Goal: Communication & Community: Ask a question

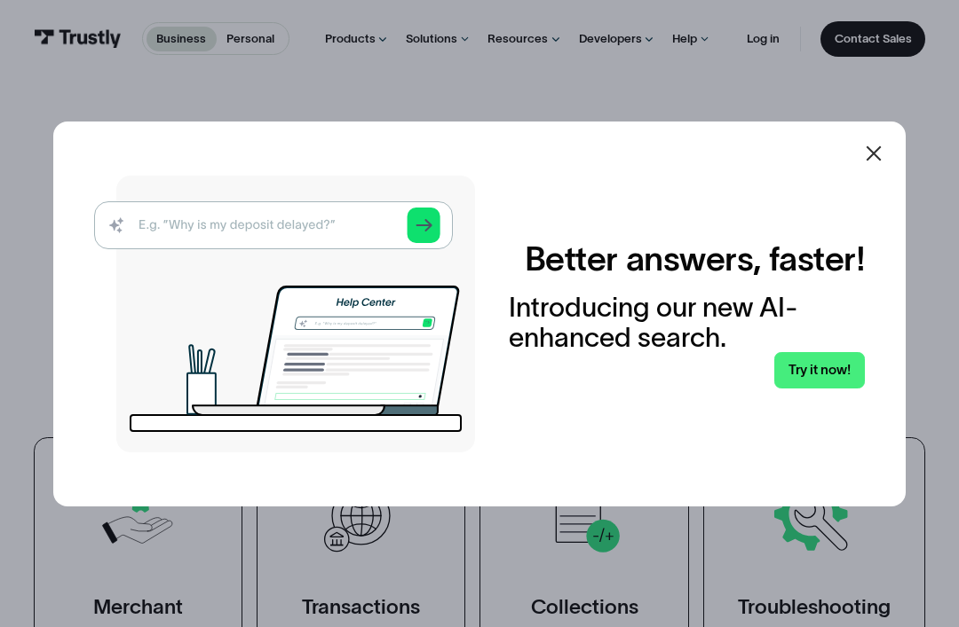
click at [217, 241] on img at bounding box center [284, 314] width 381 height 277
click at [218, 252] on img at bounding box center [284, 314] width 381 height 277
click at [824, 388] on link "Try it now!" at bounding box center [819, 370] width 91 height 36
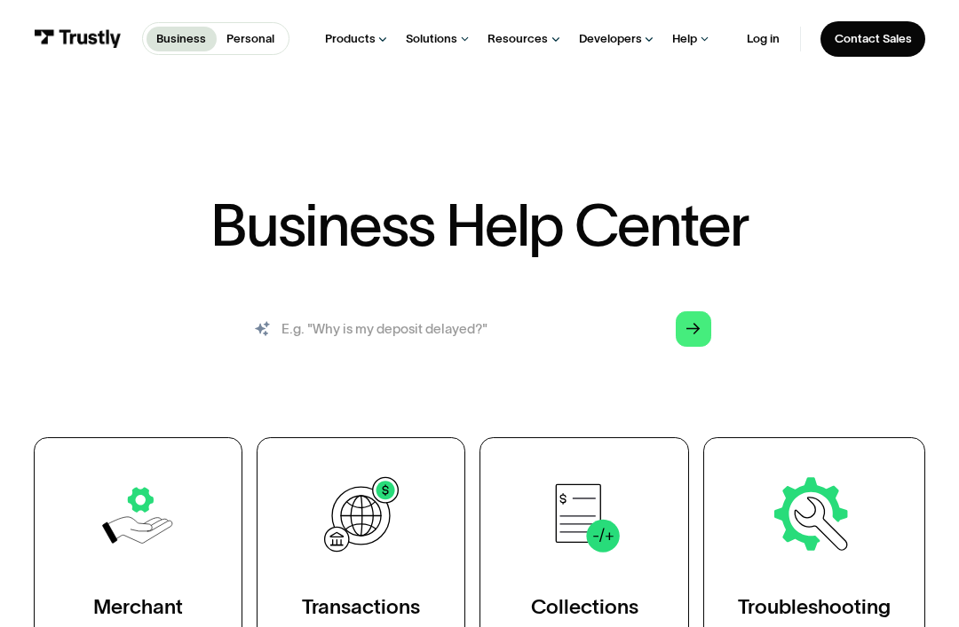
click at [322, 334] on input "search" at bounding box center [479, 329] width 491 height 54
click at [337, 335] on input "search" at bounding box center [479, 329] width 491 height 54
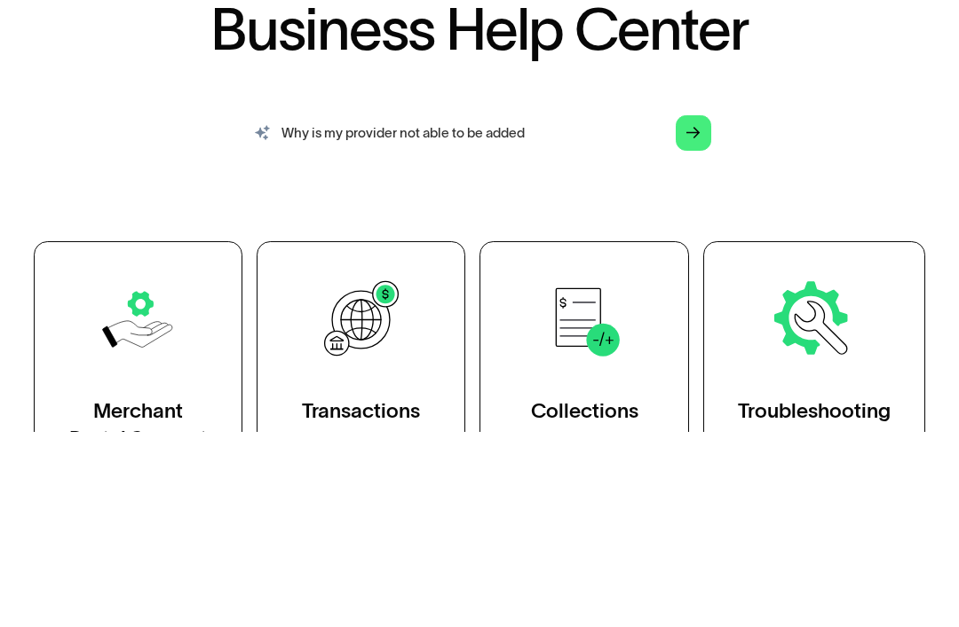
type input "Why is my provider not able to be added"
click at [697, 312] on link "Arrow Right" at bounding box center [693, 330] width 36 height 36
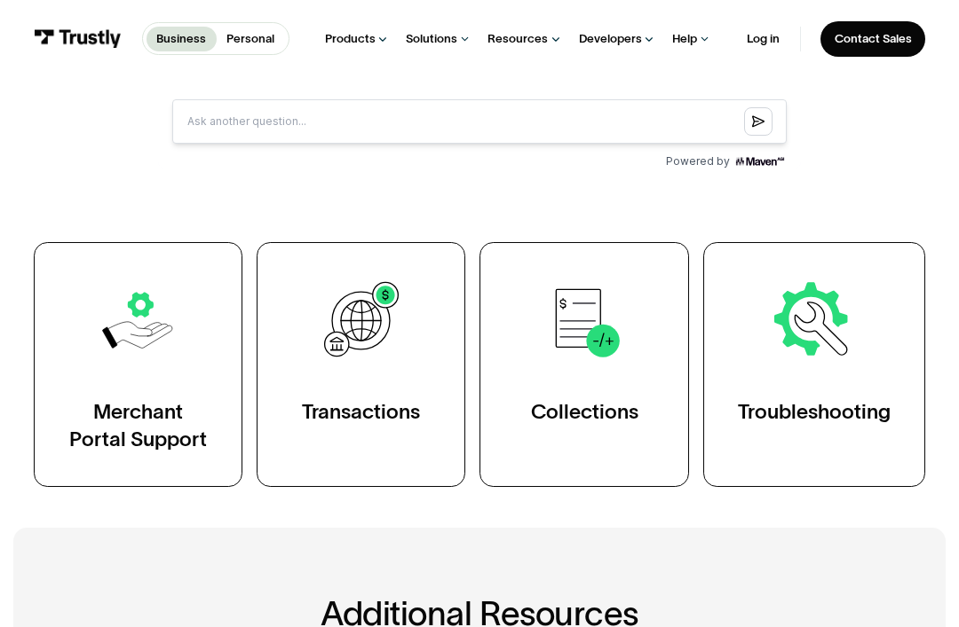
scroll to position [719, 0]
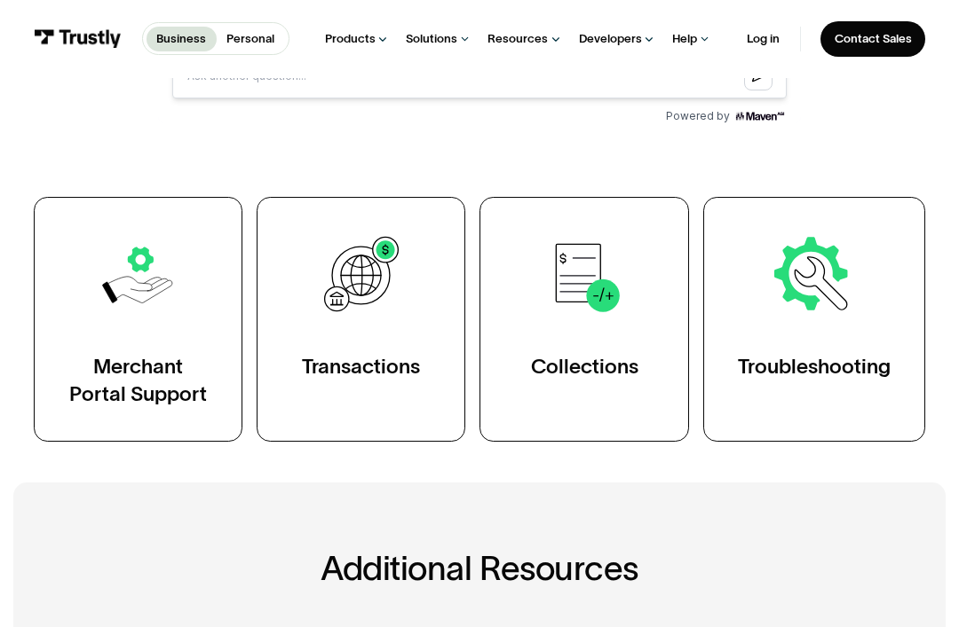
click at [103, 347] on link "Merchant Portal Support" at bounding box center [138, 320] width 209 height 245
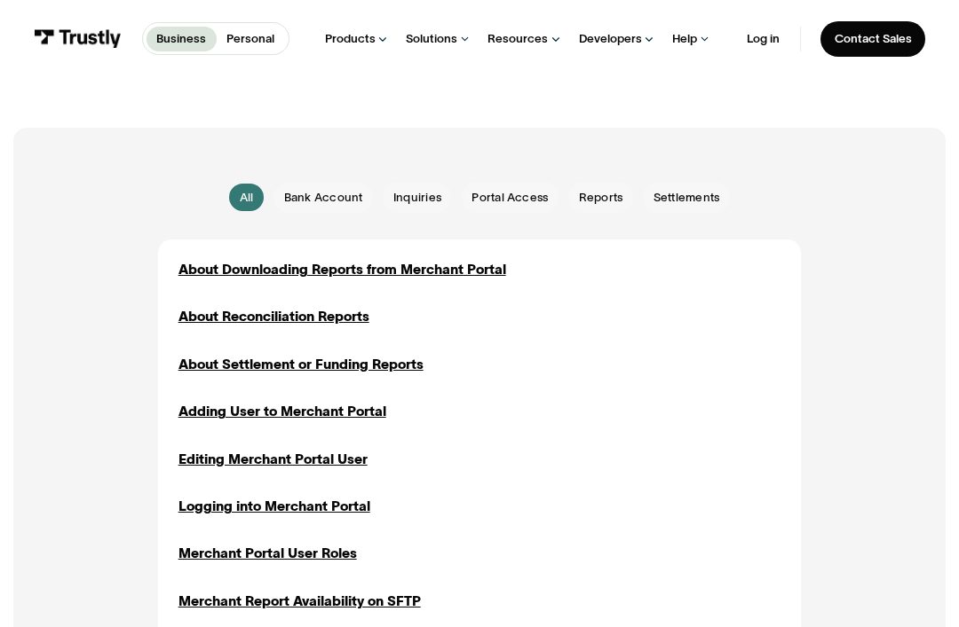
scroll to position [319, 0]
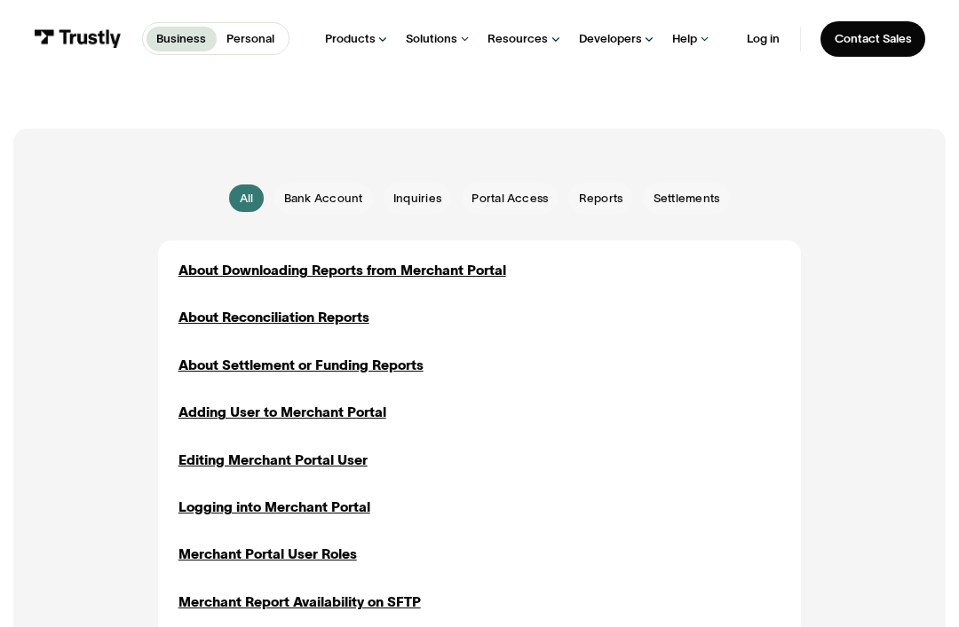
click at [318, 201] on span "Bank Account" at bounding box center [323, 198] width 79 height 17
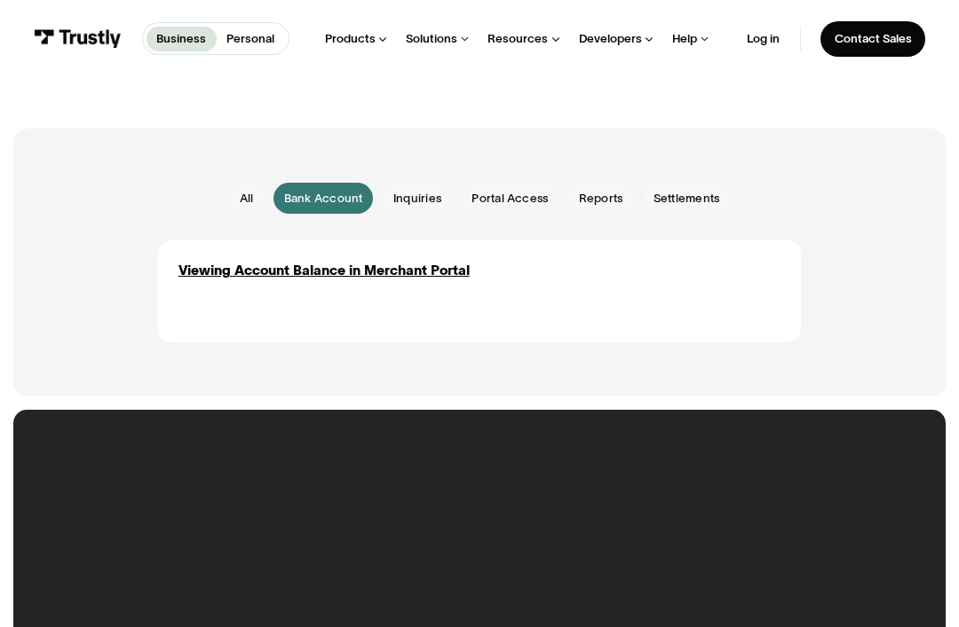
click at [235, 264] on div "Viewing Account Balance in Merchant Portal" at bounding box center [323, 271] width 291 height 20
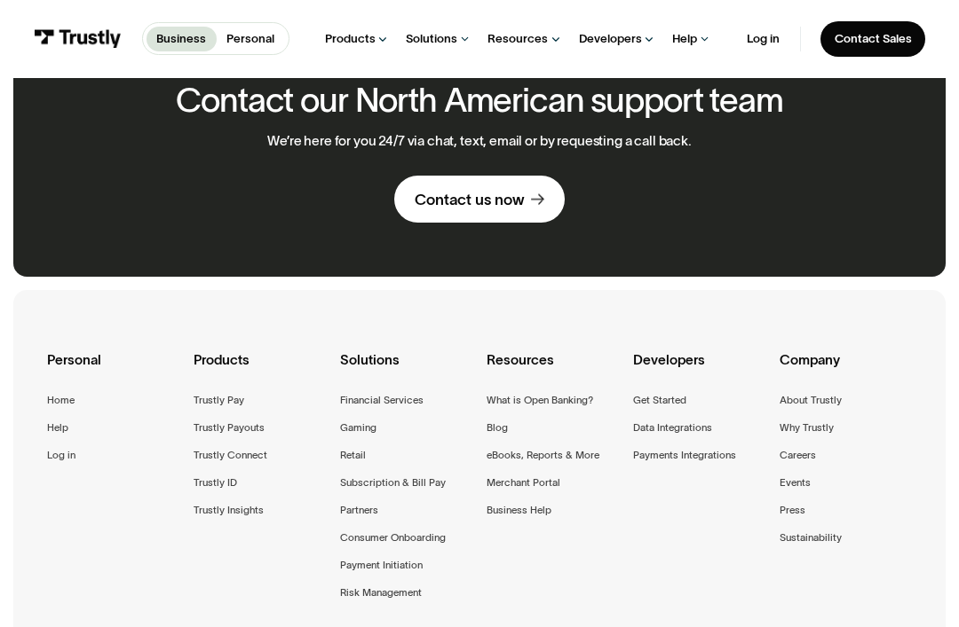
scroll to position [639, 0]
click at [955, 56] on div "Business Personal Business Personal Products Open Banking Payments Trustly Pay …" at bounding box center [479, 39] width 959 height 78
click at [438, 203] on div "Contact us now" at bounding box center [469, 200] width 110 height 20
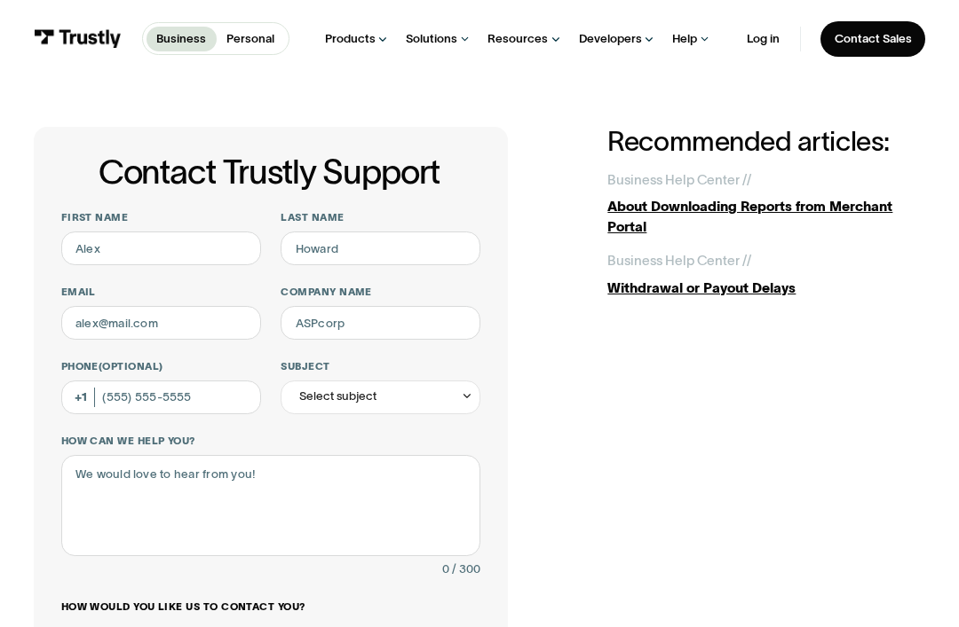
scroll to position [35, 0]
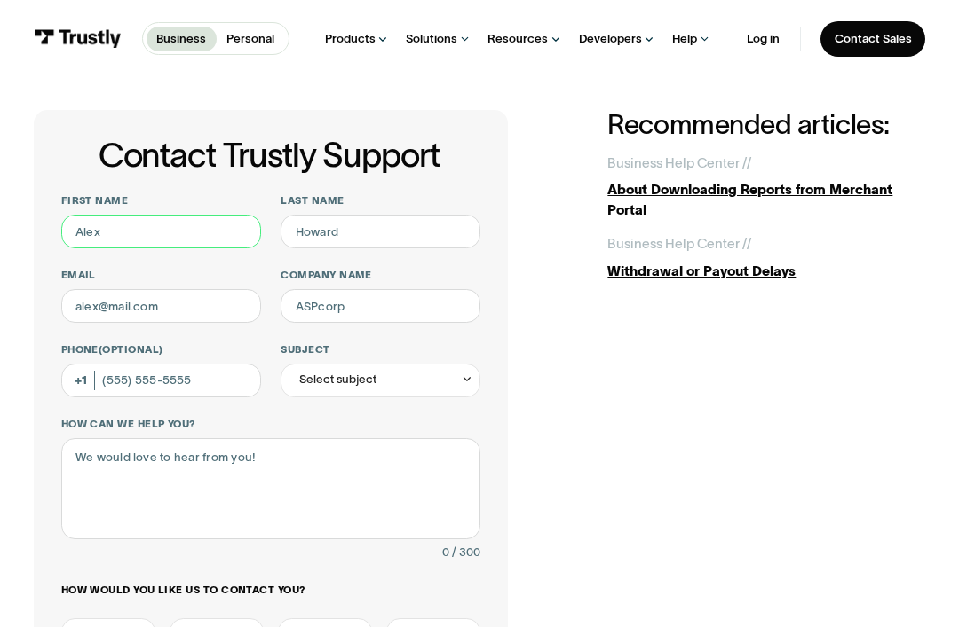
click at [140, 222] on input "First name" at bounding box center [161, 232] width 200 height 34
type input "[PERSON_NAME]"
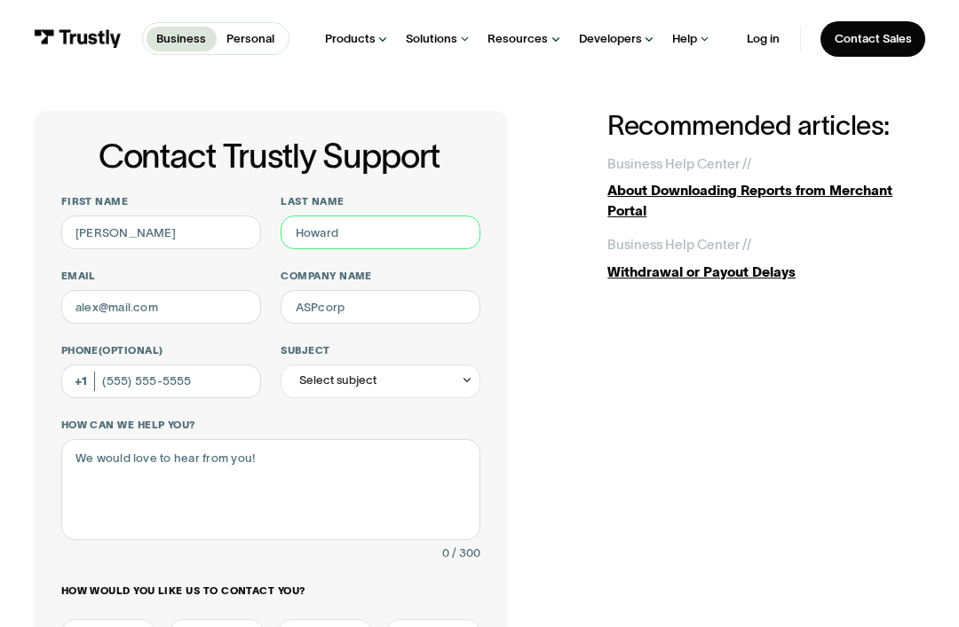
click at [408, 231] on input "Last name" at bounding box center [380, 233] width 200 height 34
type input "Robinson"
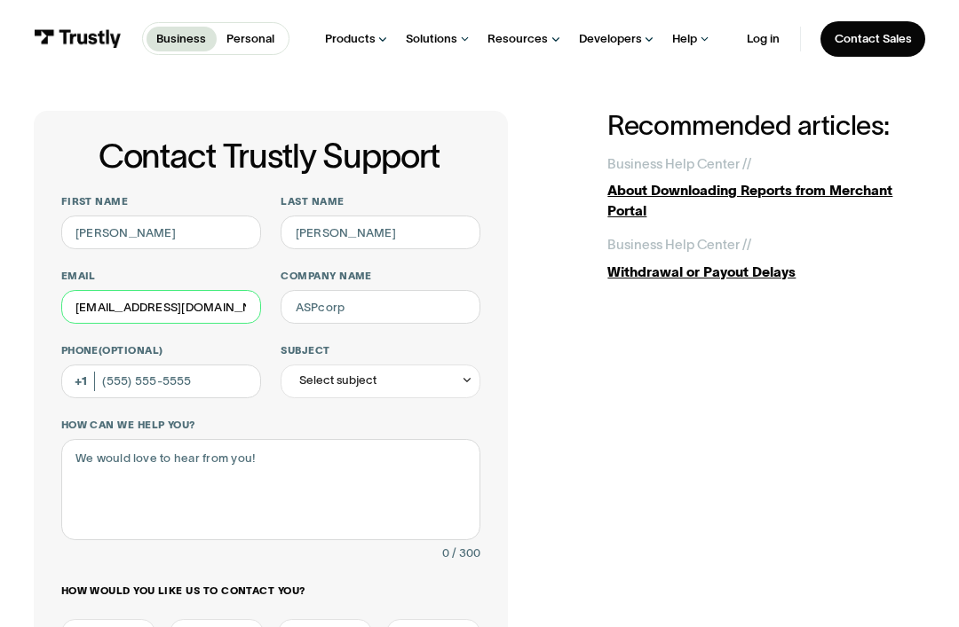
type input "lsu.wr.24@gmail.com"
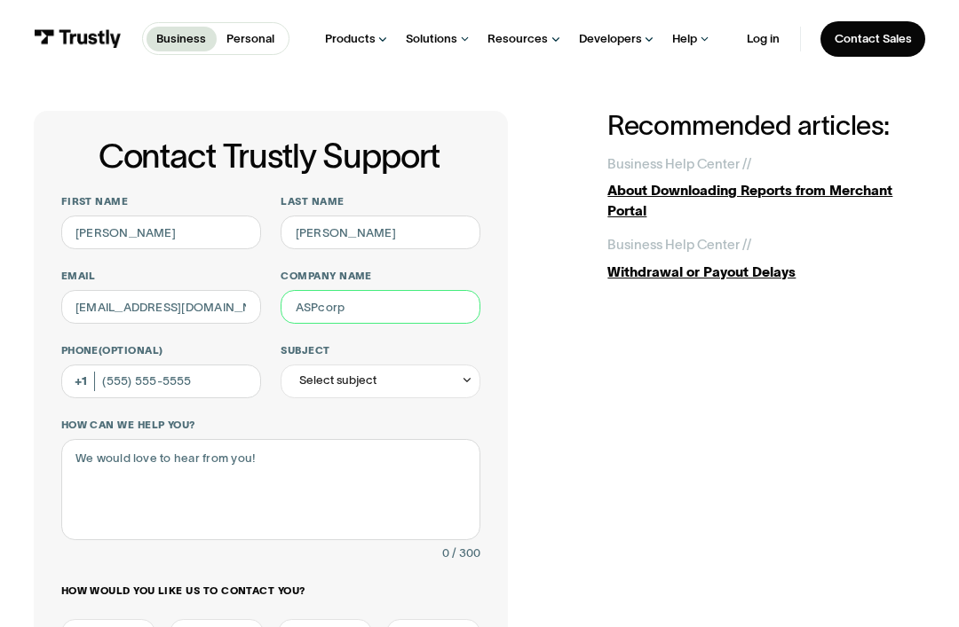
click at [326, 304] on input "Company name" at bounding box center [380, 307] width 200 height 34
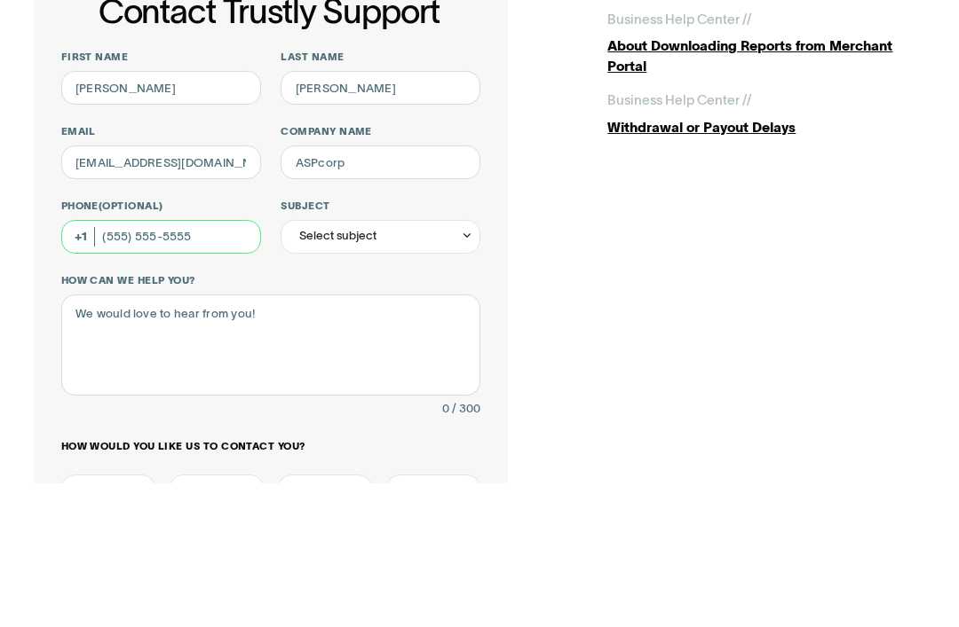
click at [146, 365] on input "Phone (Optional)" at bounding box center [161, 382] width 200 height 34
type input "(385) 977-3564"
click at [351, 371] on div "Select subject" at bounding box center [337, 381] width 77 height 20
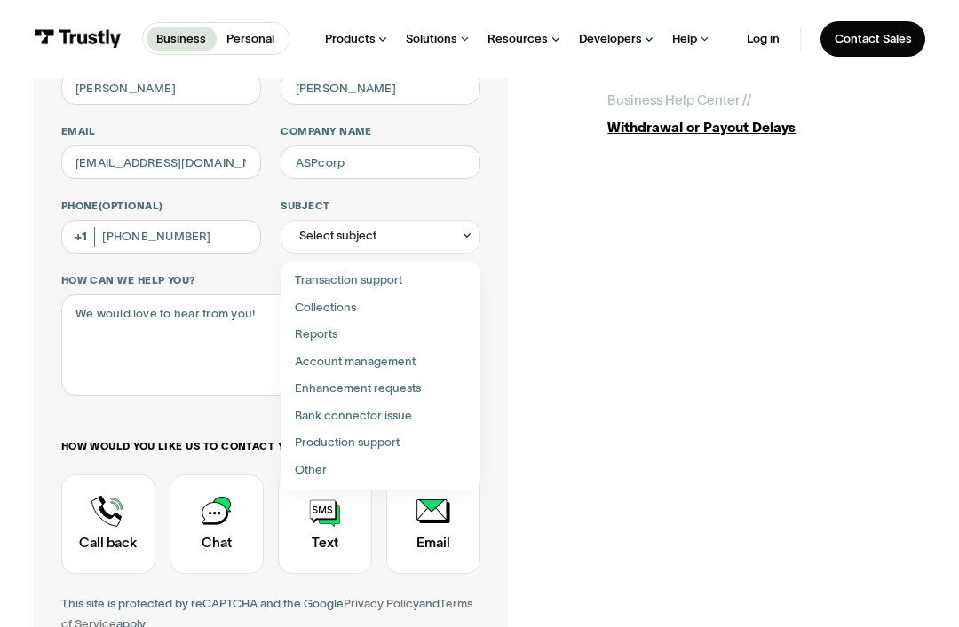
click at [326, 412] on div "Contact Trustly Support" at bounding box center [381, 417] width 186 height 28
type input "**********"
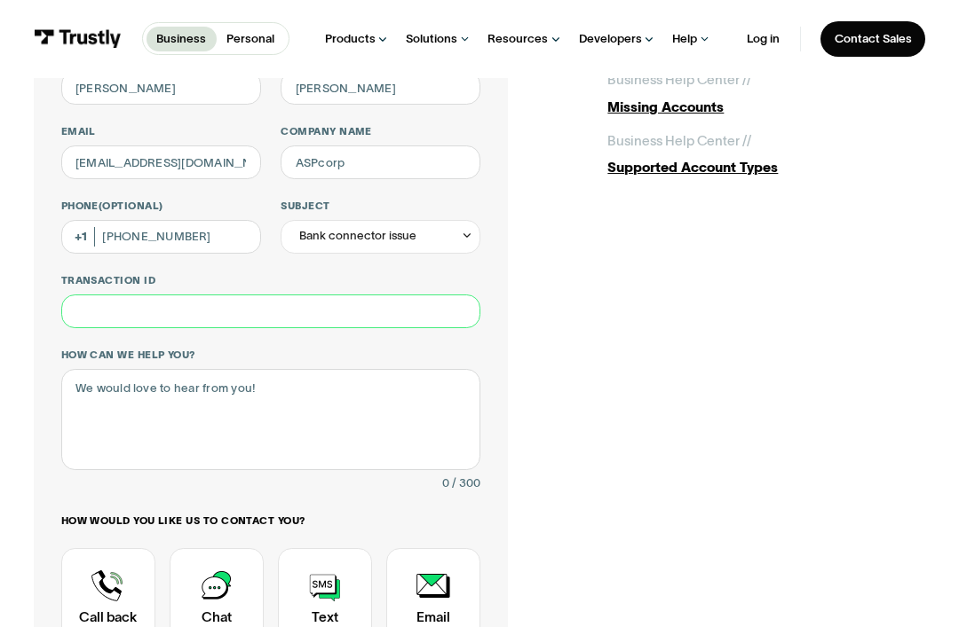
click at [104, 312] on input "Transaction ID" at bounding box center [271, 312] width 420 height 34
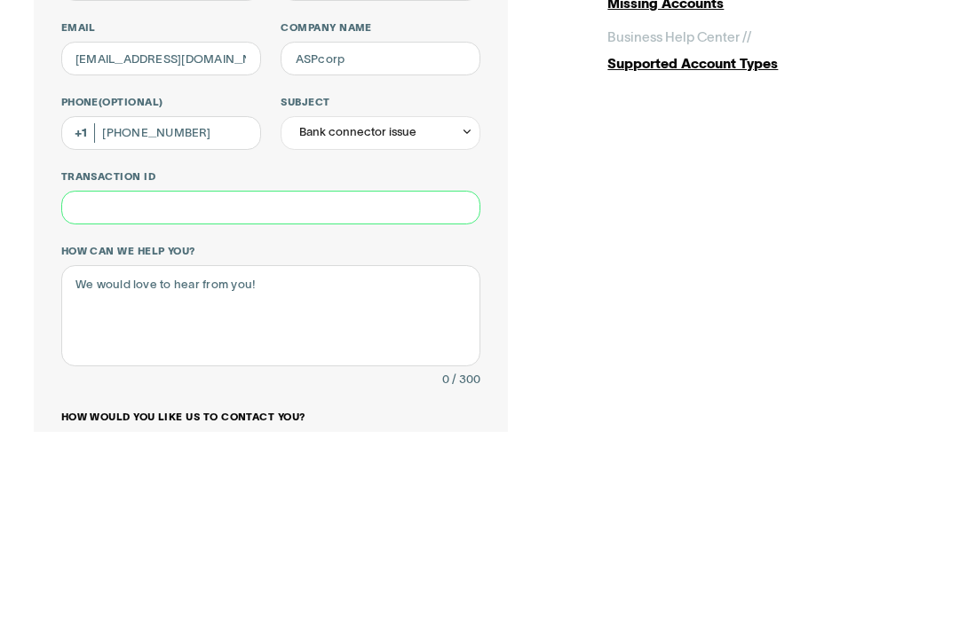
scroll to position [87, 0]
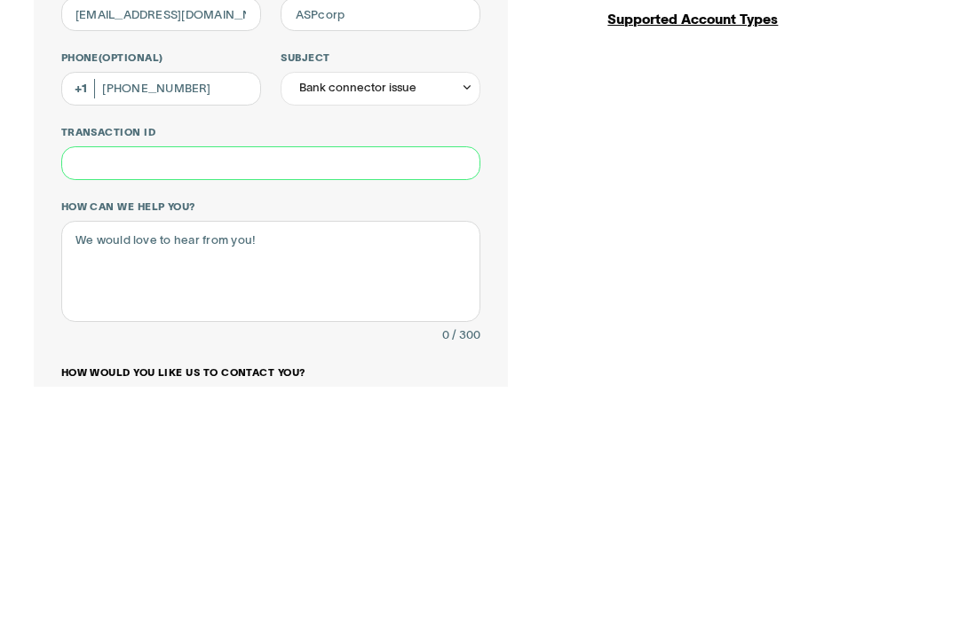
click at [107, 387] on input "Transaction ID" at bounding box center [271, 404] width 420 height 34
paste input "**********"
type input "**********"
click at [138, 462] on textarea "How can we help you?" at bounding box center [271, 512] width 420 height 101
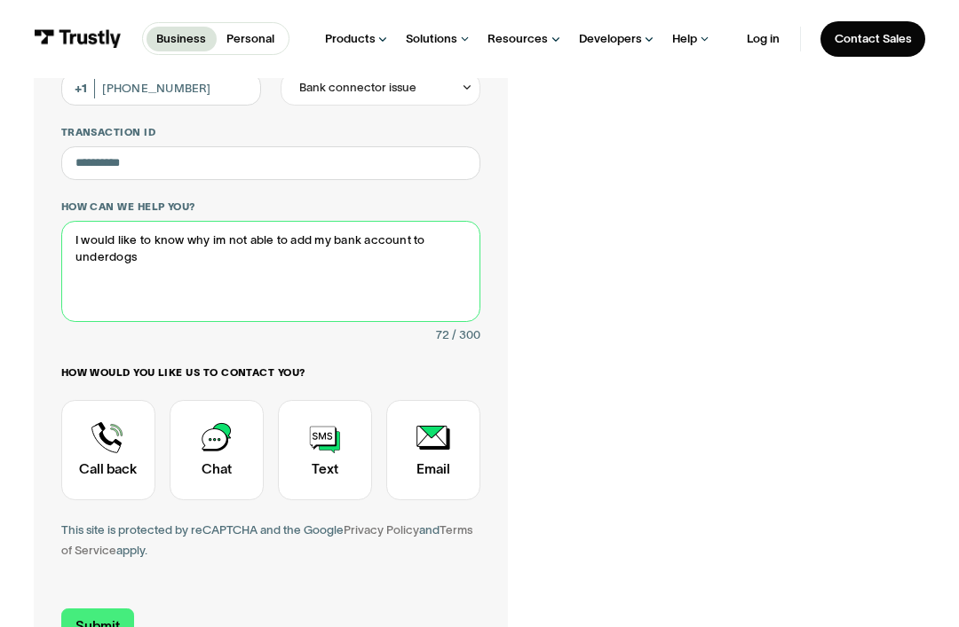
type textarea "I would like to know why im not able to add my bank account to underdogs"
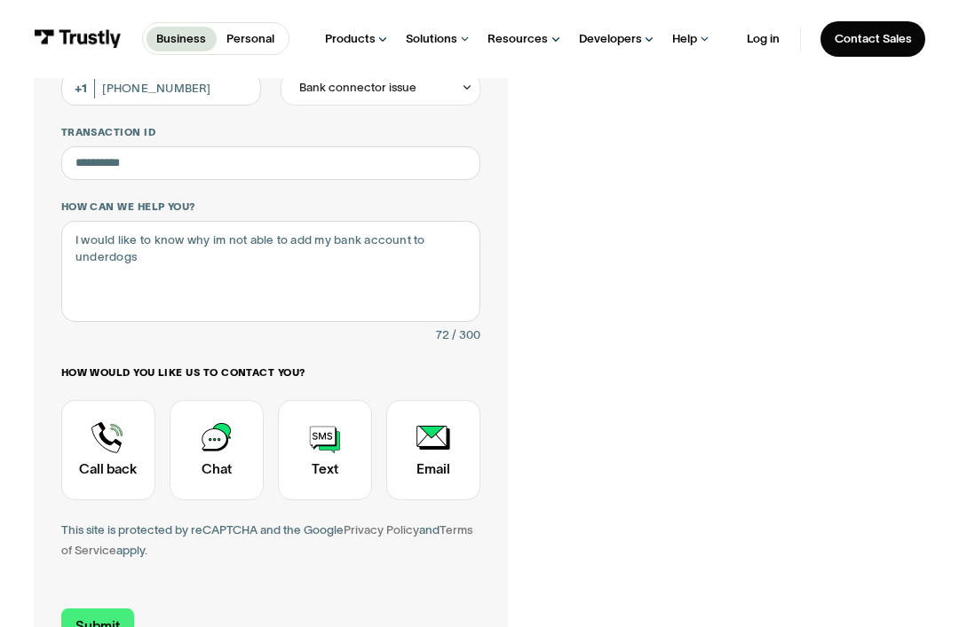
click at [313, 446] on div "Contact Trustly Support" at bounding box center [325, 449] width 94 height 99
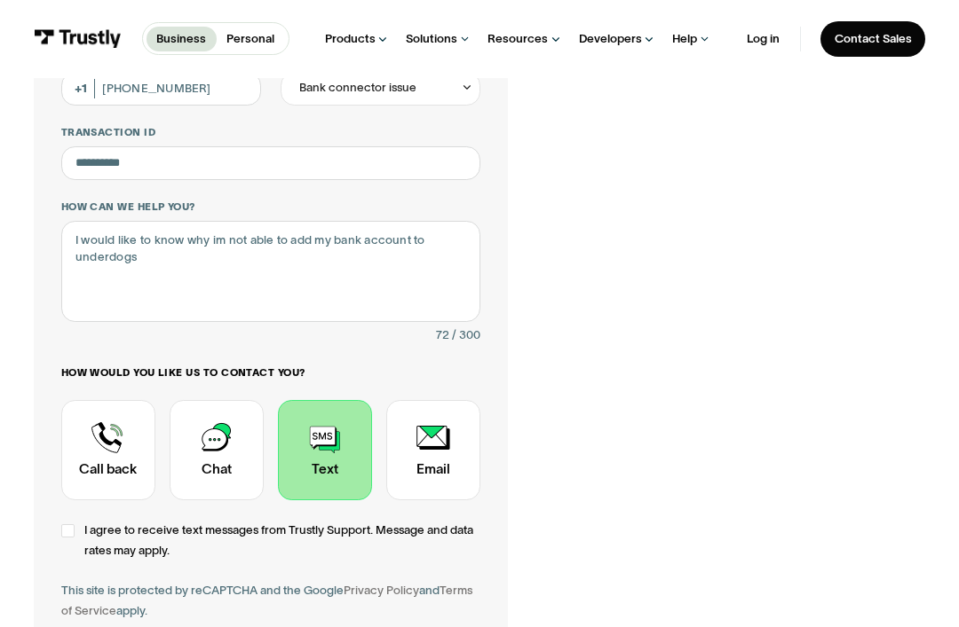
click at [80, 525] on label "I agree to receive text messages from Trustly Support. Message and data rates m…" at bounding box center [271, 541] width 420 height 41
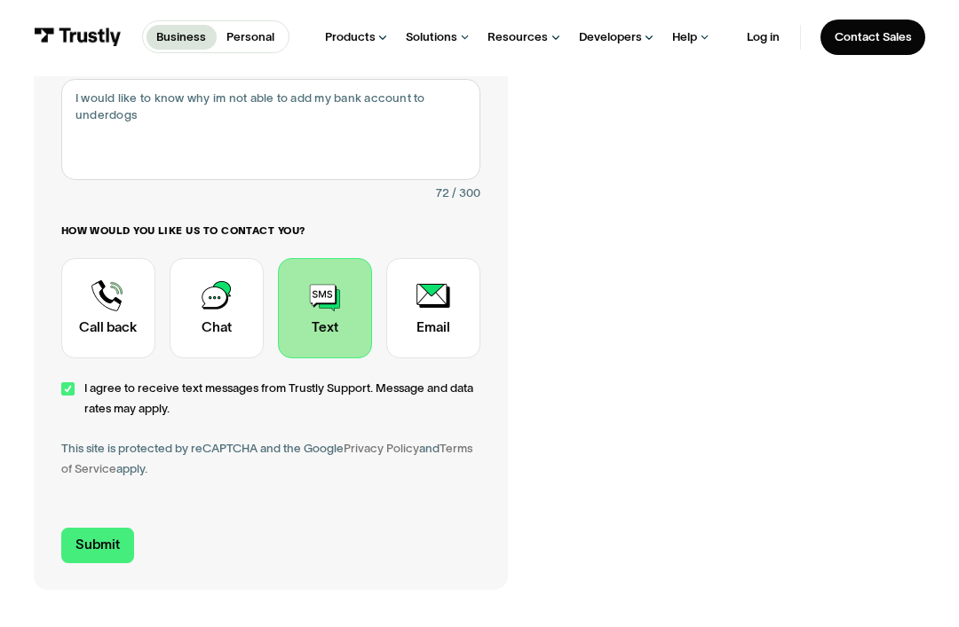
click at [91, 537] on input "Submit" at bounding box center [98, 548] width 74 height 36
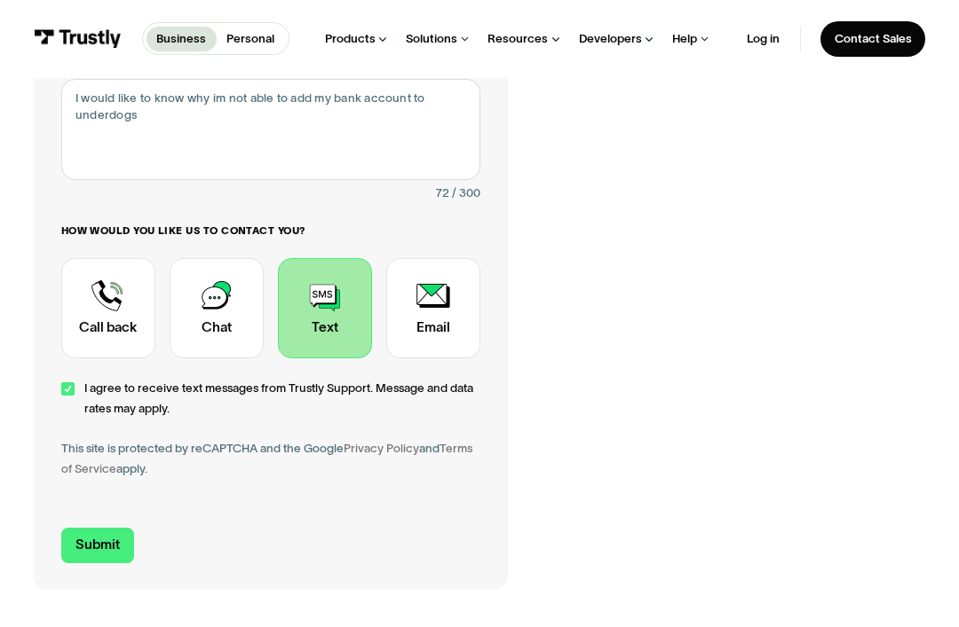
click at [80, 541] on input "Submit" at bounding box center [98, 546] width 74 height 36
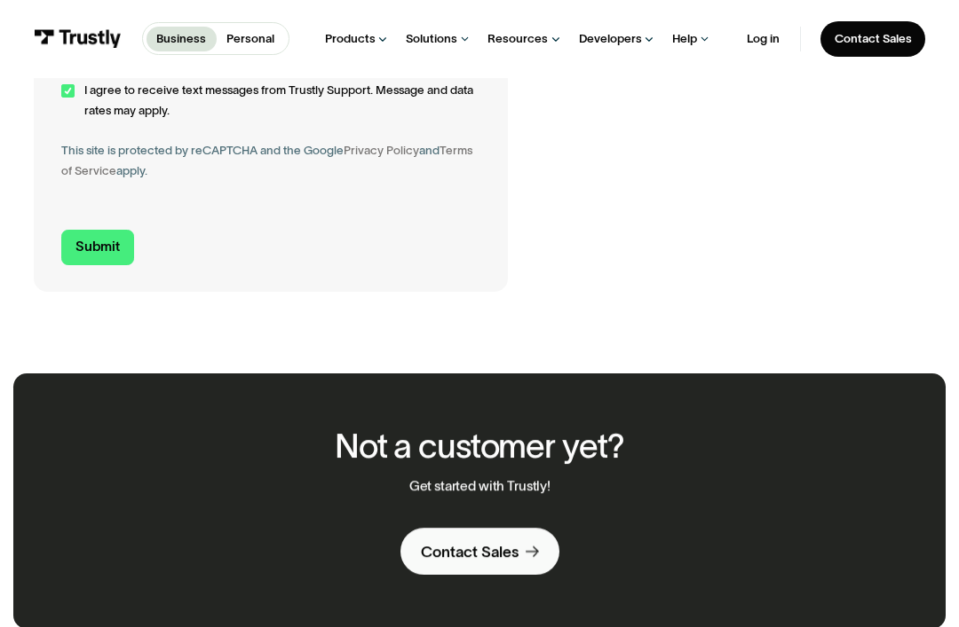
type input "Underdogs"
click at [87, 242] on input "Submit" at bounding box center [98, 248] width 74 height 36
type input "+13859773564"
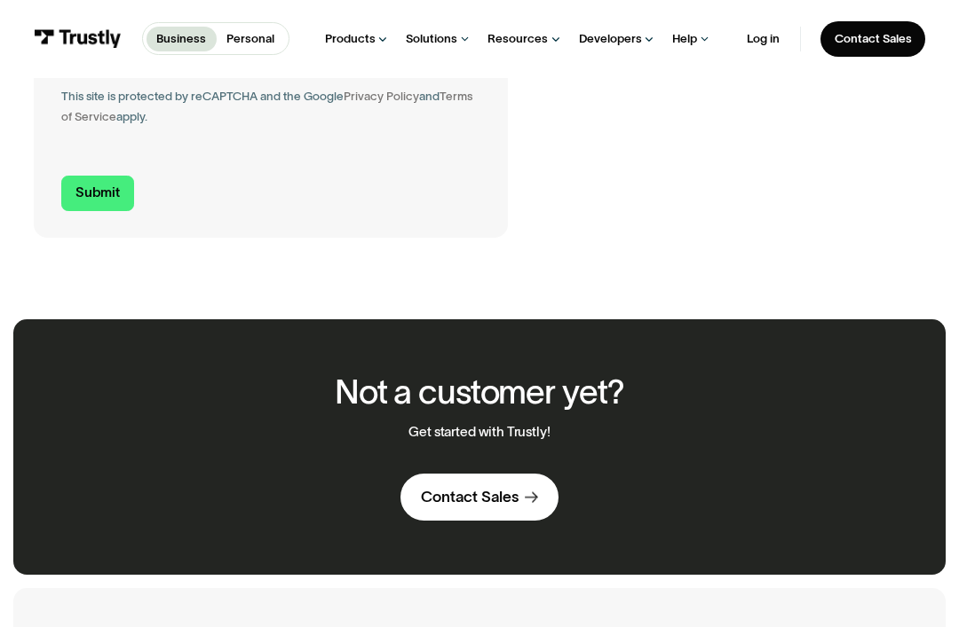
scroll to position [824, 0]
